Goal: Information Seeking & Learning: Learn about a topic

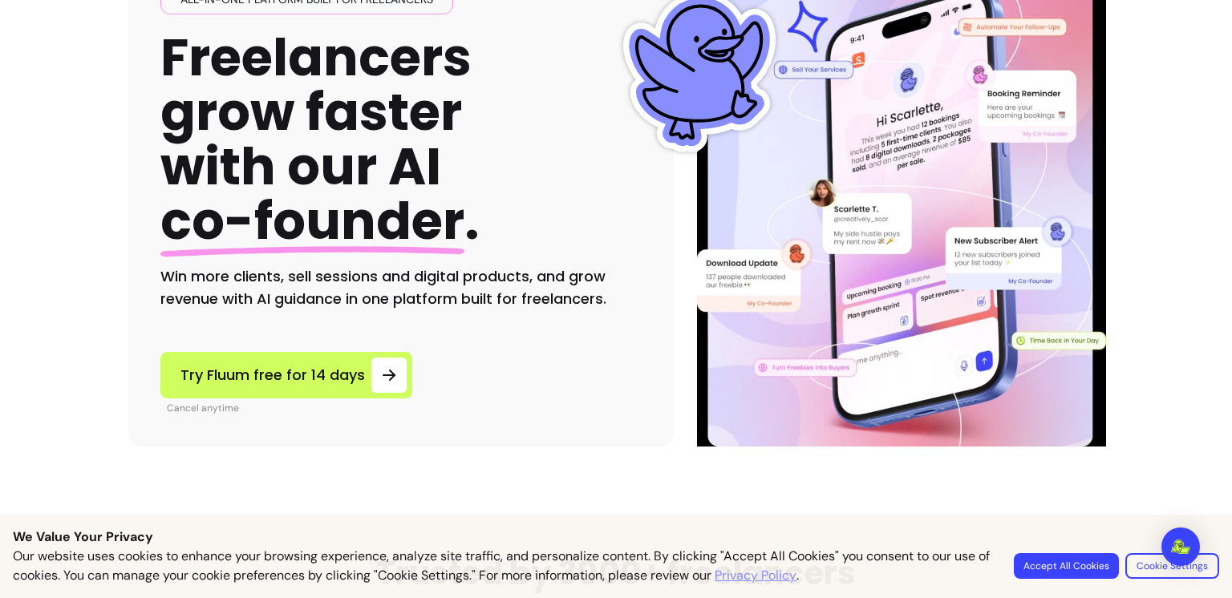
scroll to position [241, 0]
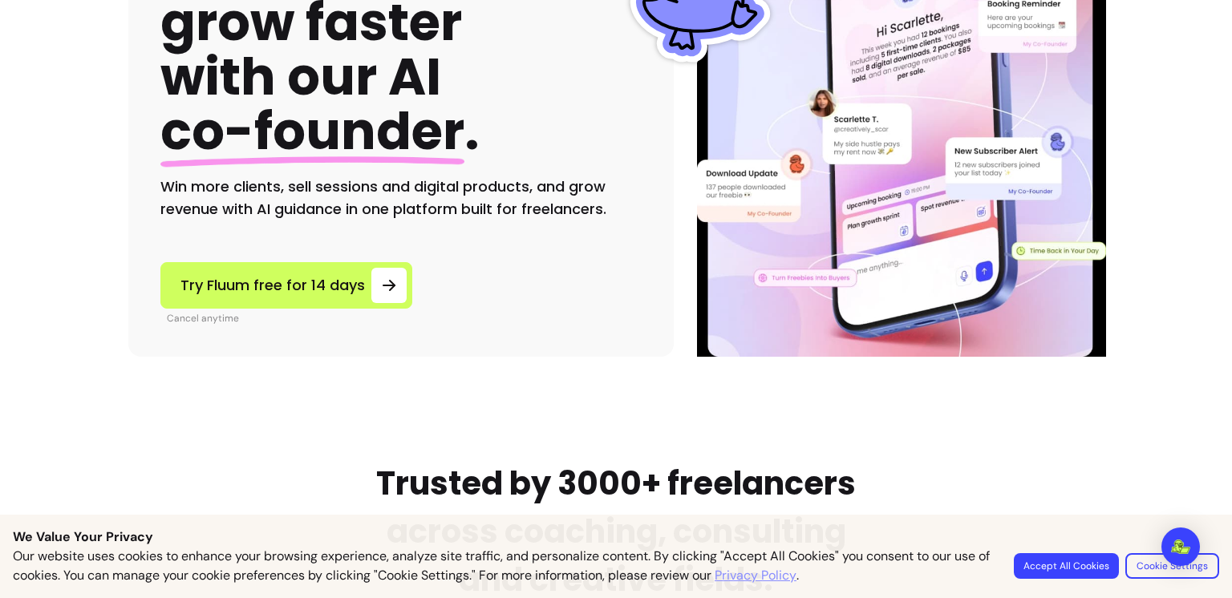
click at [1089, 567] on button "Accept All Cookies" at bounding box center [1066, 566] width 105 height 26
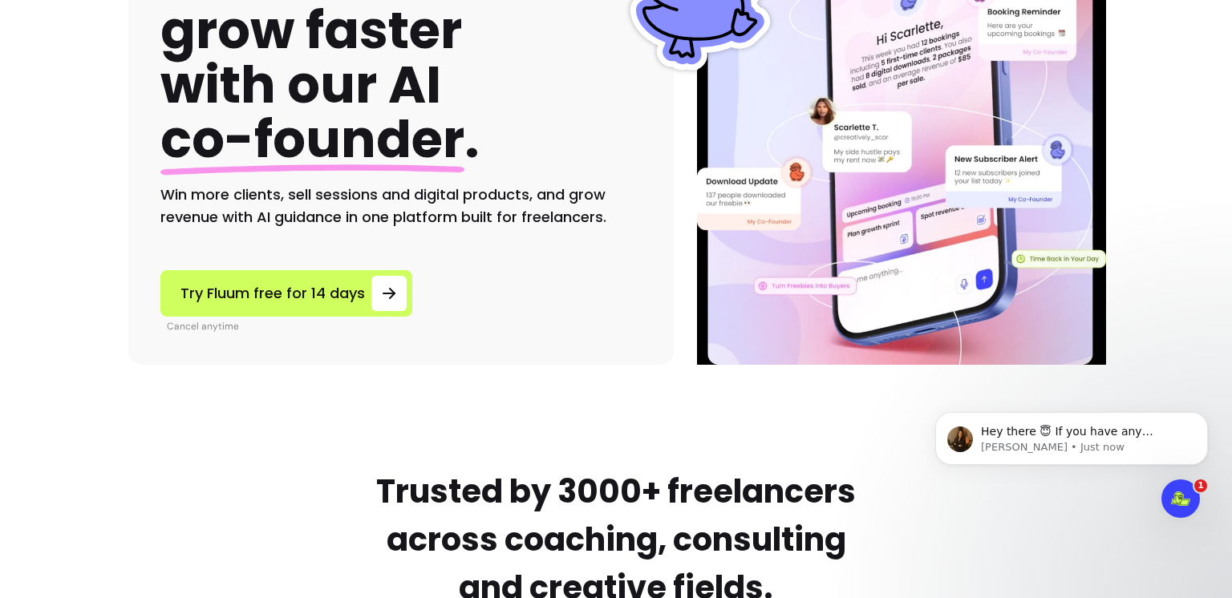
scroll to position [0, 0]
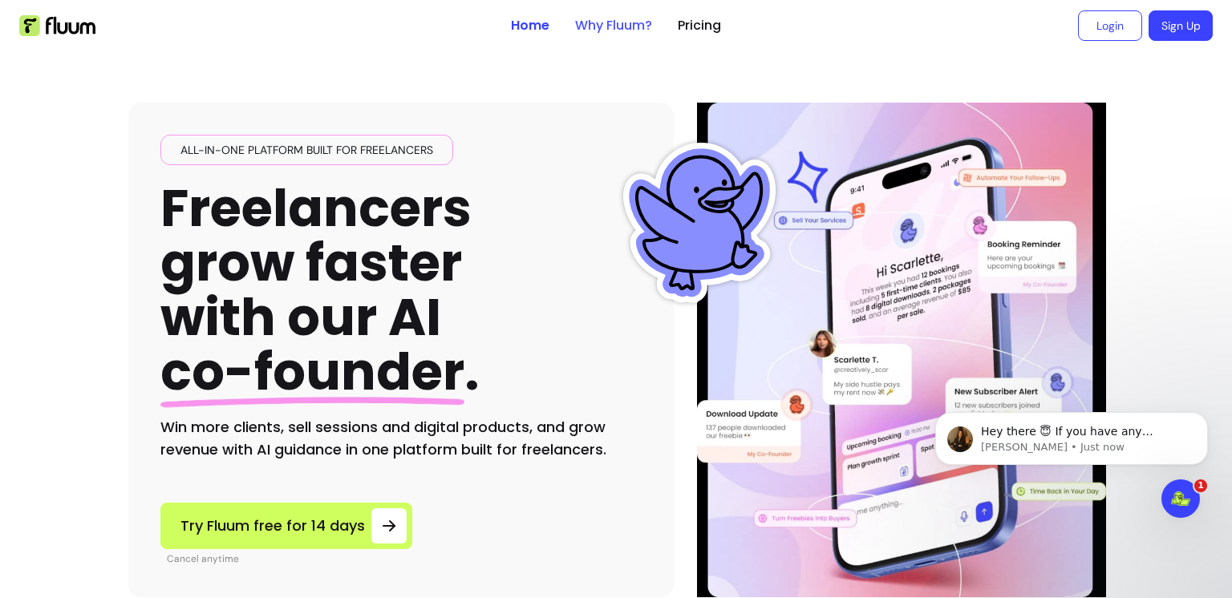
click at [594, 26] on link "Why Fluum?" at bounding box center [613, 25] width 77 height 19
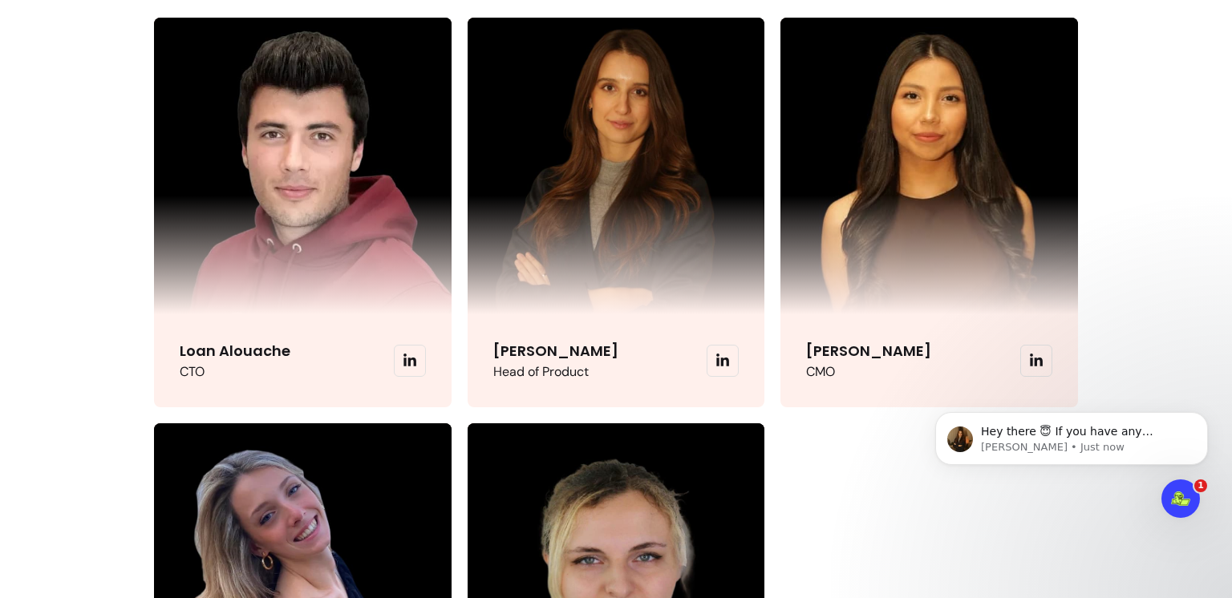
scroll to position [3689, 0]
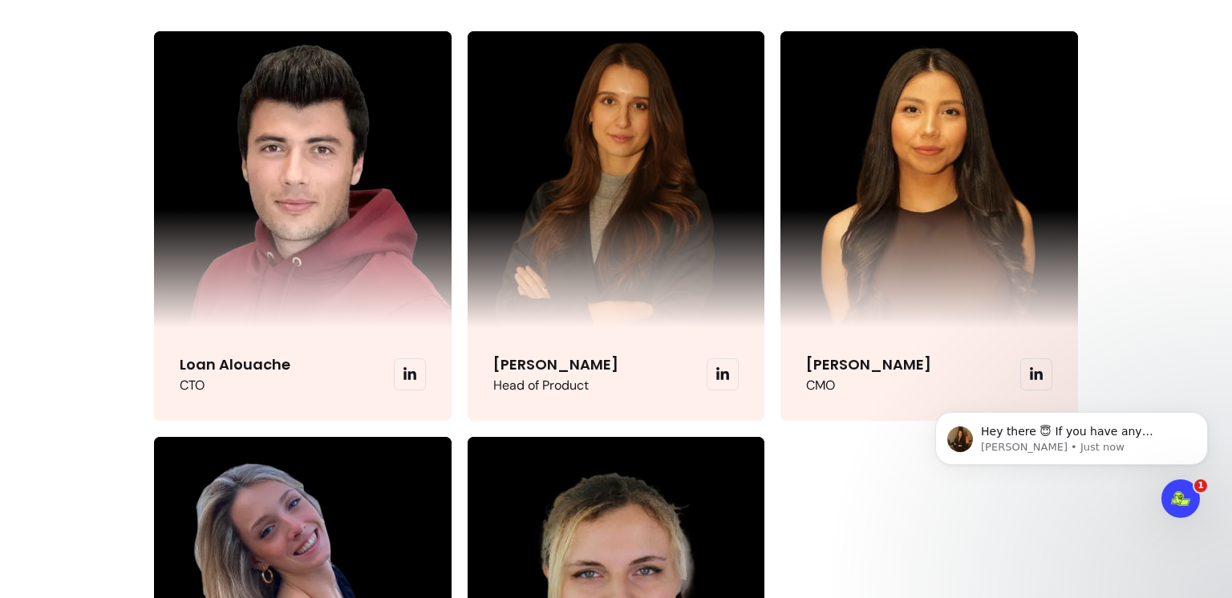
click at [723, 391] on span at bounding box center [723, 375] width 32 height 32
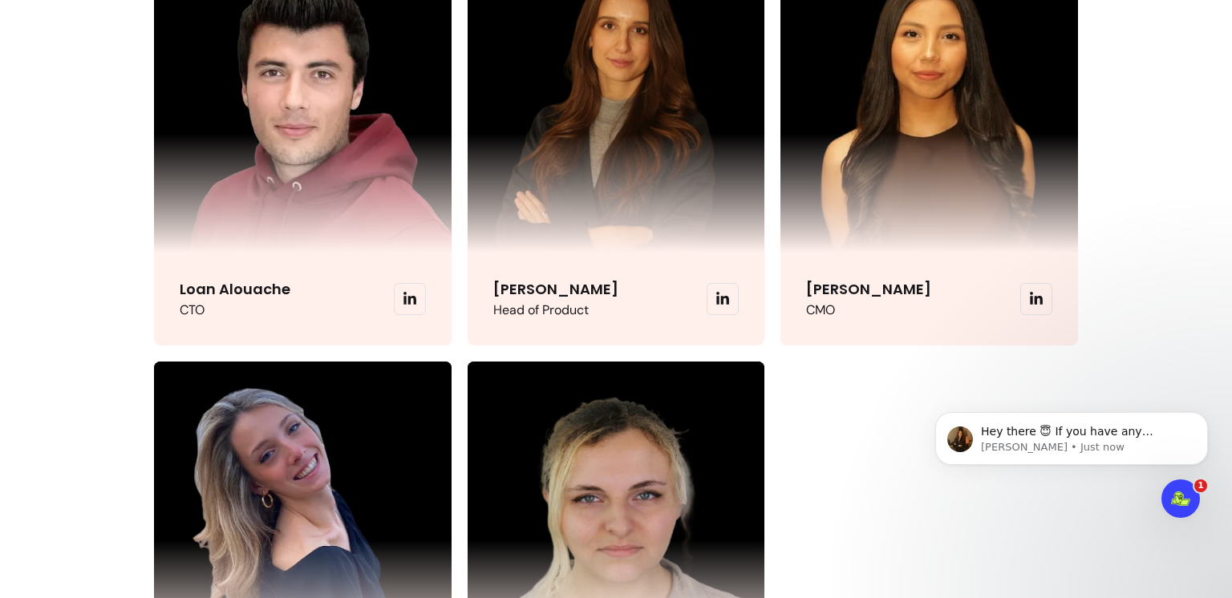
scroll to position [3850, 0]
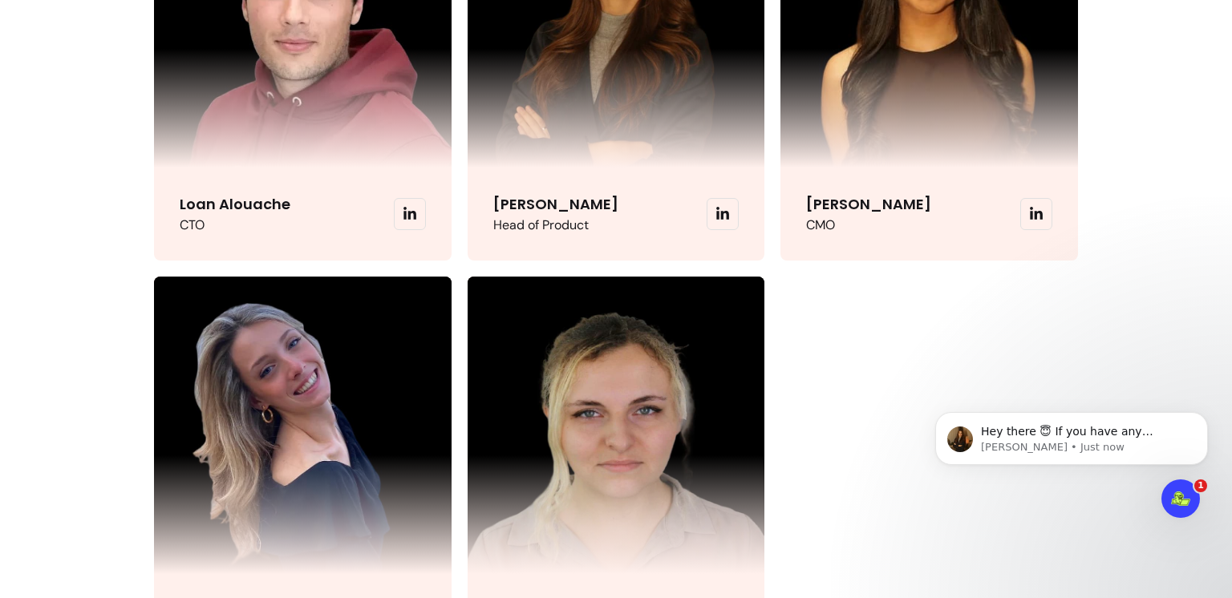
click at [715, 221] on icon at bounding box center [722, 214] width 14 height 14
click at [1030, 220] on icon at bounding box center [1036, 213] width 13 height 13
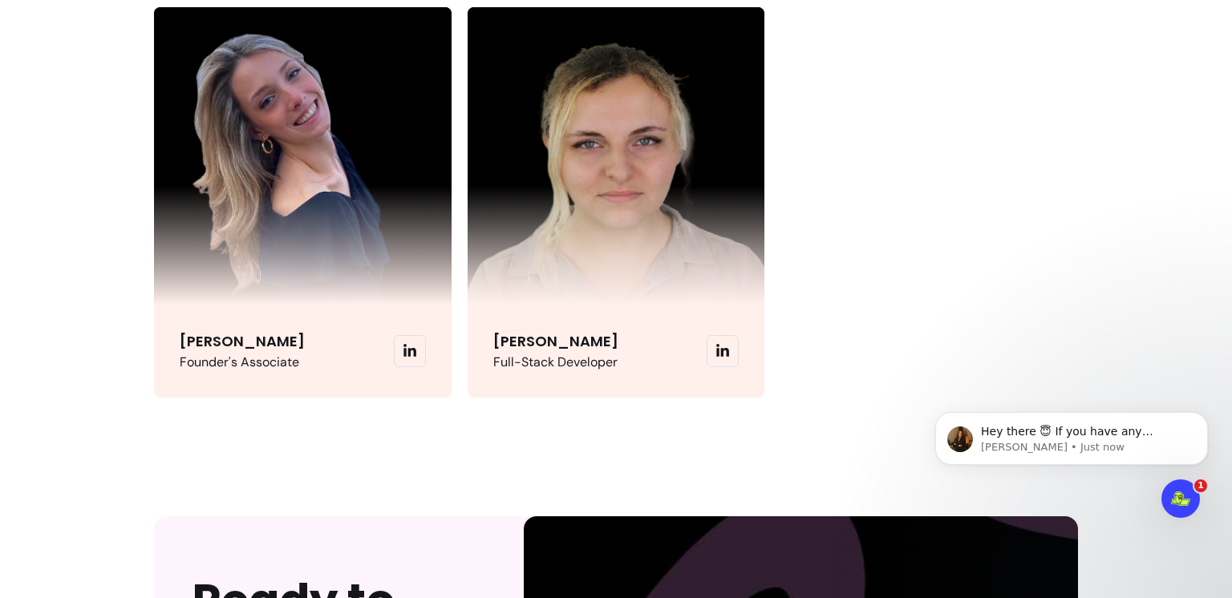
scroll to position [4171, 0]
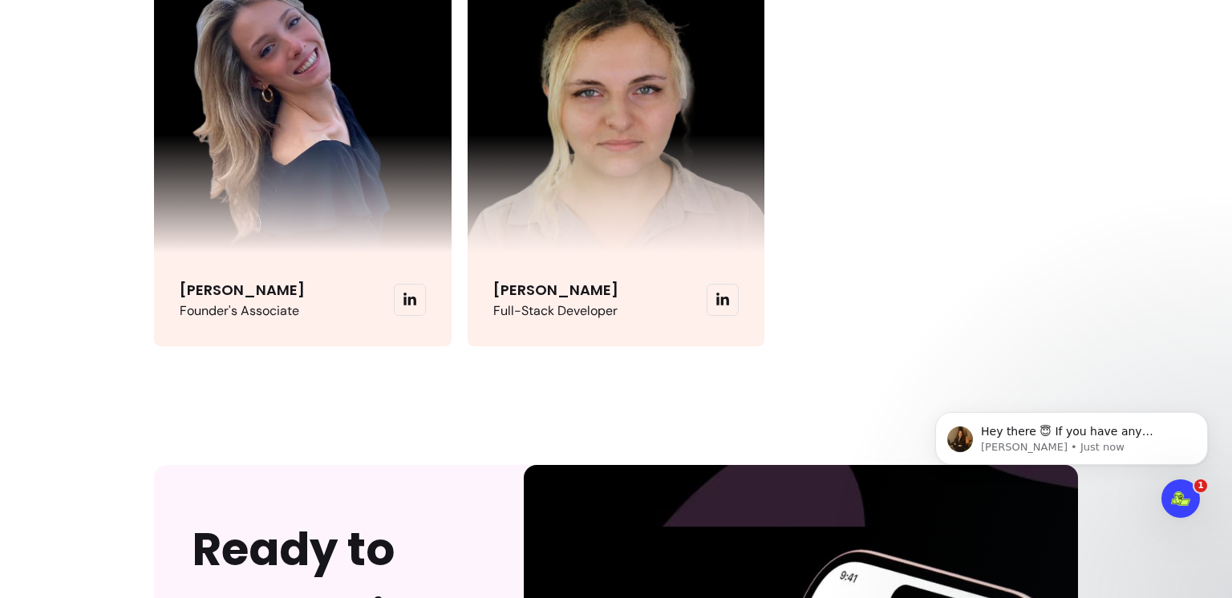
click at [411, 306] on icon at bounding box center [409, 299] width 13 height 13
click at [719, 307] on icon at bounding box center [722, 300] width 14 height 14
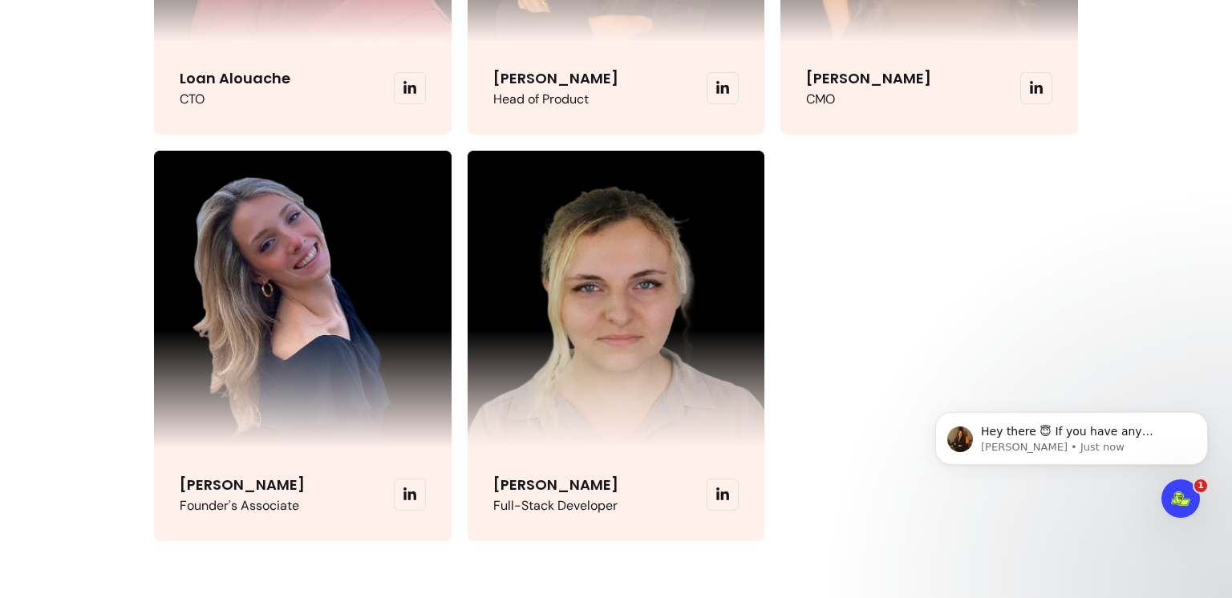
scroll to position [3850, 0]
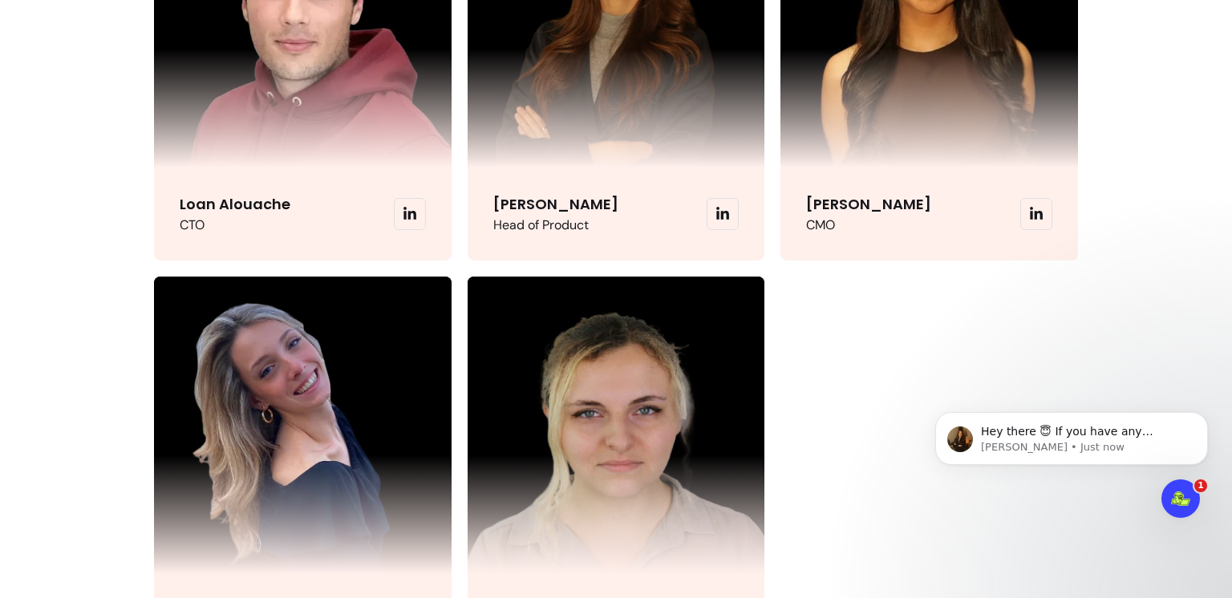
click at [408, 220] on icon at bounding box center [409, 213] width 13 height 13
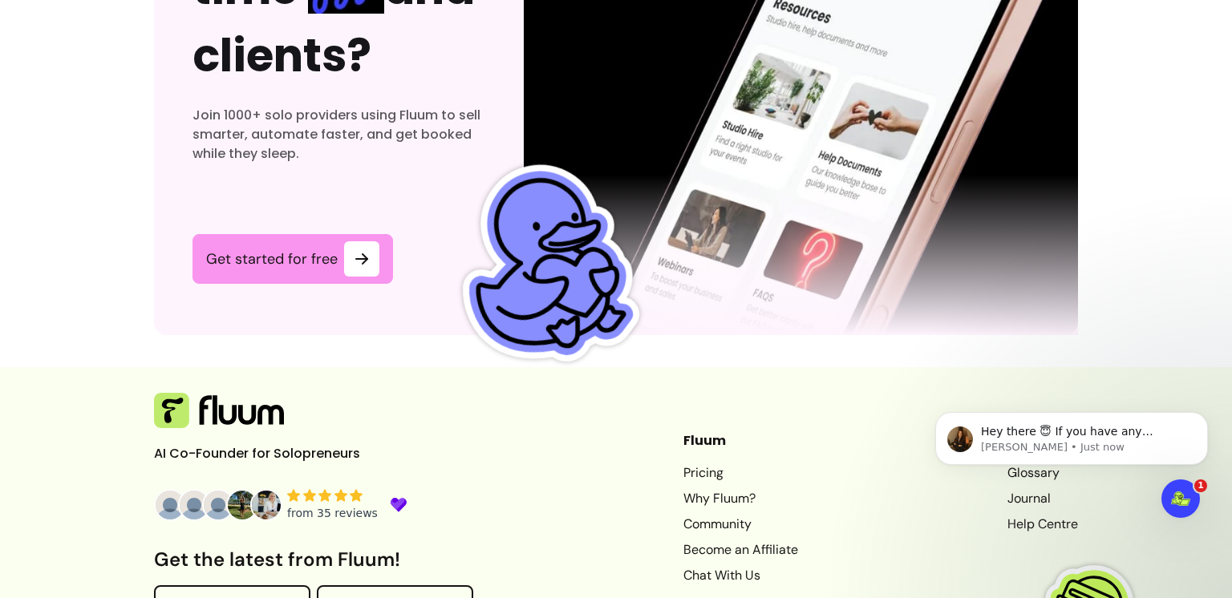
scroll to position [5049, 0]
